Goal: Information Seeking & Learning: Check status

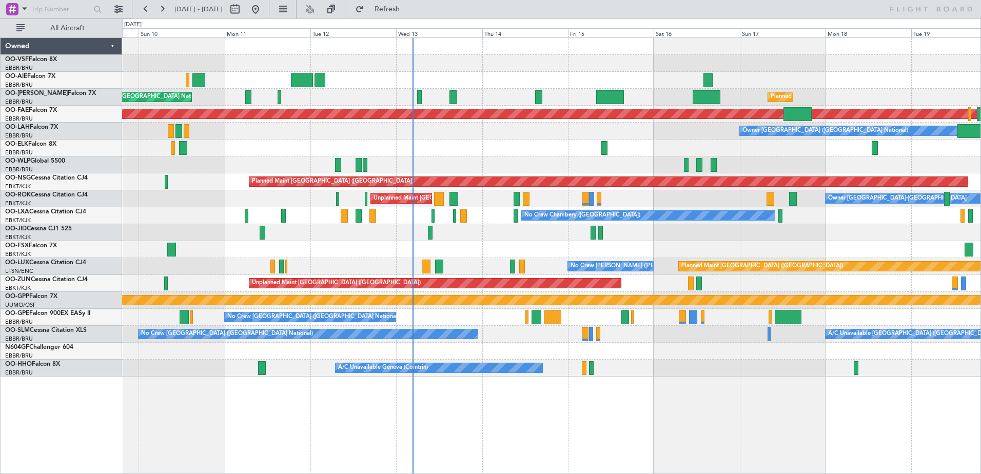
click at [806, 86] on div at bounding box center [551, 80] width 858 height 17
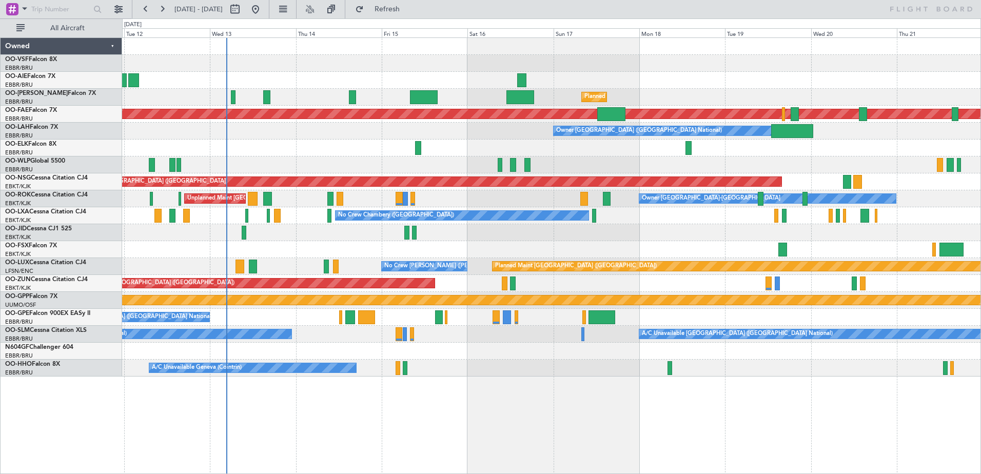
click at [676, 114] on div "Planned Maint Brussels (Brussels National) Unplanned Maint Brussels (Brussels N…" at bounding box center [551, 207] width 858 height 339
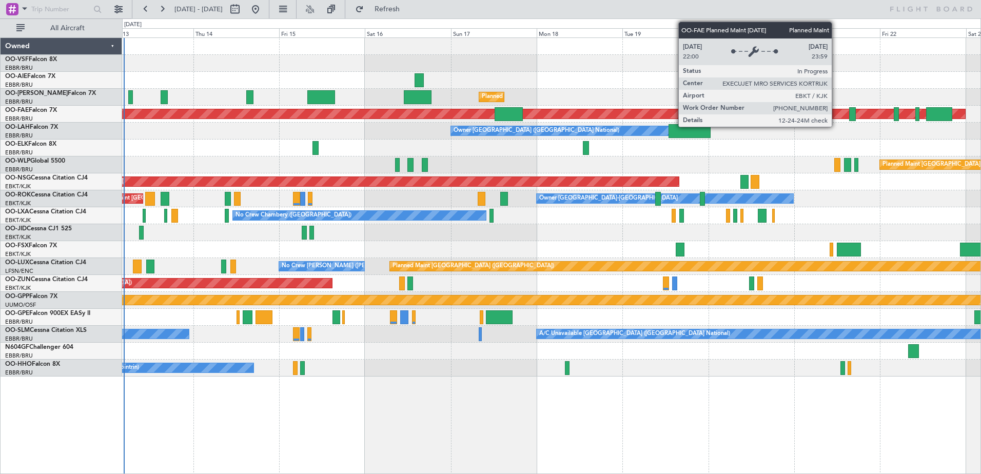
click at [681, 114] on div "Planned Maint Kortrijk-[GEOGRAPHIC_DATA]" at bounding box center [114, 113] width 1701 height 9
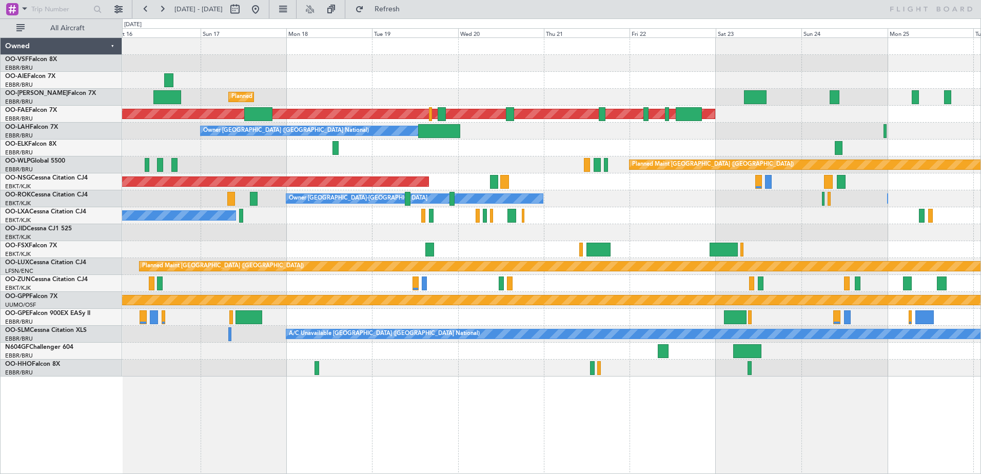
click at [782, 108] on div "Planned Maint Brussels (Brussels National) Planned Maint Kortrijk-Wevelgem Owne…" at bounding box center [551, 207] width 858 height 339
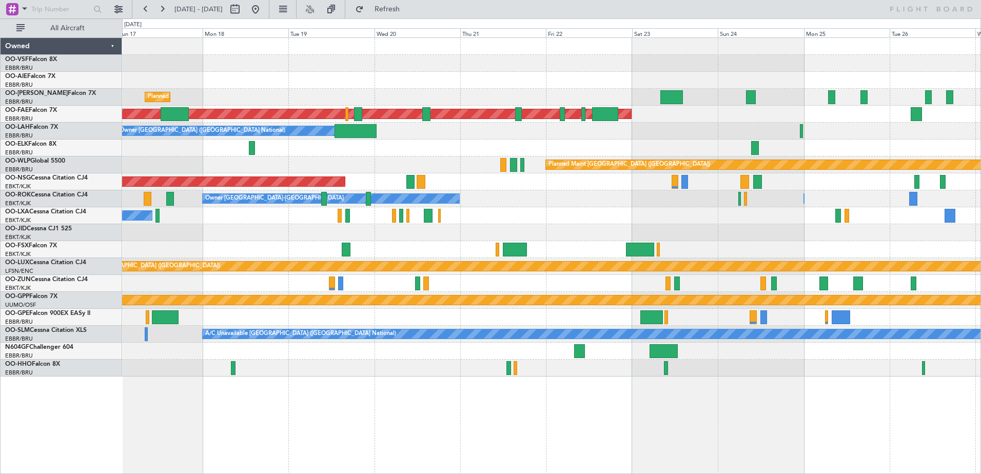
click at [821, 125] on div "Owner Brussels (Brussels National)" at bounding box center [551, 131] width 858 height 17
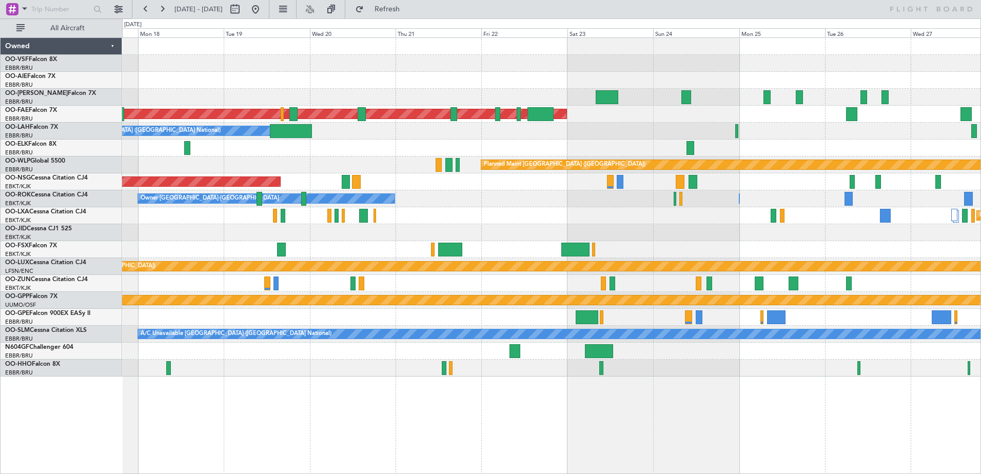
click at [782, 103] on div "Planned Maint Brussels (Brussels National) Planned Maint Brussels (Brussels Nat…" at bounding box center [551, 97] width 858 height 17
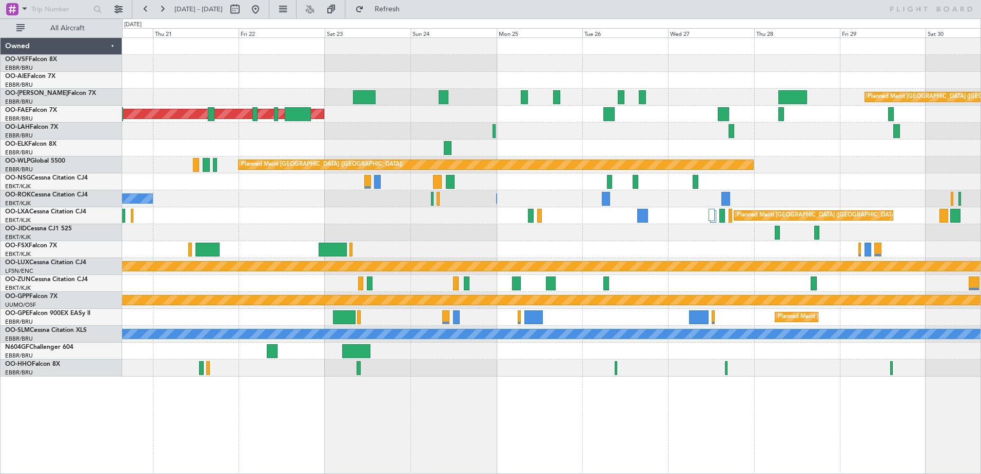
click at [670, 104] on div "Planned Maint Brussels (Brussels National)" at bounding box center [551, 97] width 858 height 17
